Goal: Information Seeking & Learning: Learn about a topic

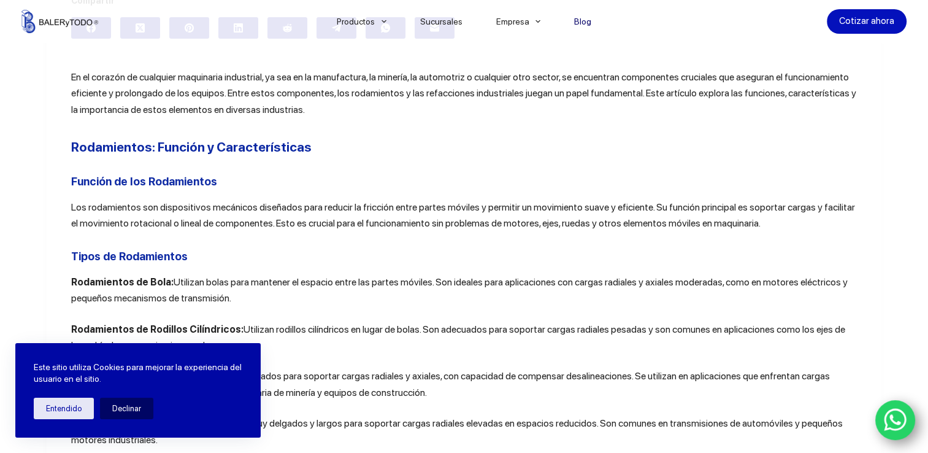
scroll to position [401, 0]
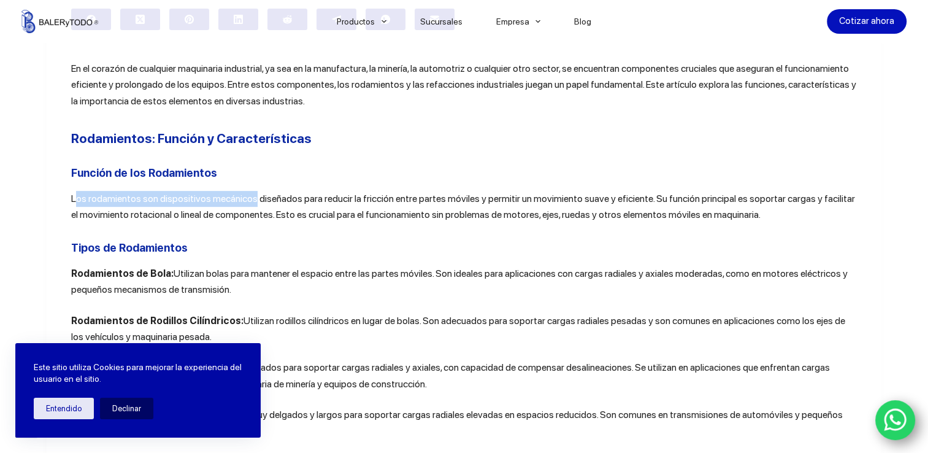
drag, startPoint x: 69, startPoint y: 194, endPoint x: 248, endPoint y: 195, distance: 179.1
click at [248, 195] on p "Los rodamientos son dispositivos mecánicos diseñados para reducir la fricción e…" at bounding box center [464, 207] width 786 height 33
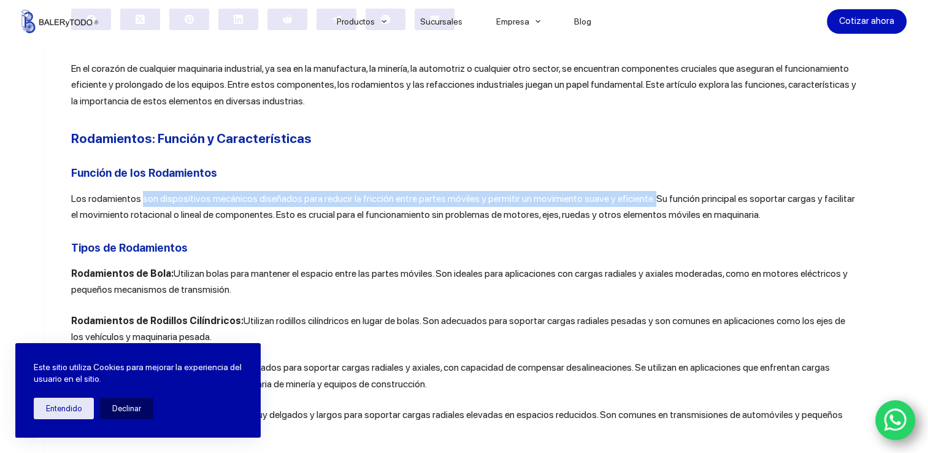
drag, startPoint x: 136, startPoint y: 197, endPoint x: 644, endPoint y: 192, distance: 508.6
click at [644, 192] on p "Los rodamientos son dispositivos mecánicos diseñados para reducir la fricción e…" at bounding box center [464, 207] width 786 height 33
copy p "son dispositivos mecánicos diseñados para reducir la fricción entre partes móvi…"
